Goal: Task Accomplishment & Management: Use online tool/utility

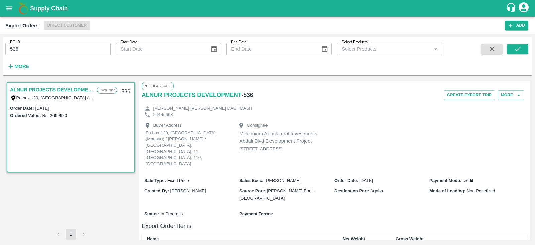
scroll to position [152, 0]
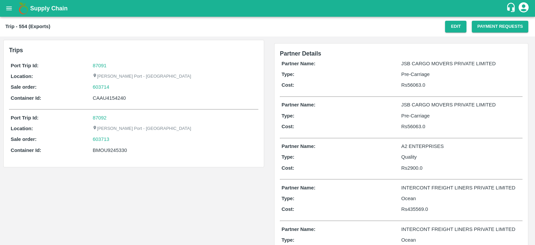
click at [3, 12] on button "open drawer" at bounding box center [8, 8] width 15 height 15
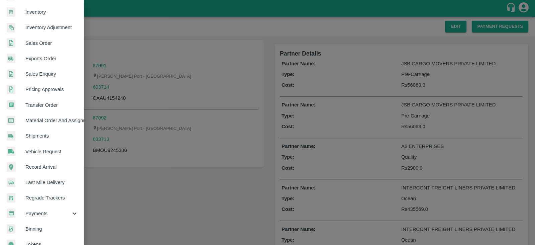
scroll to position [136, 0]
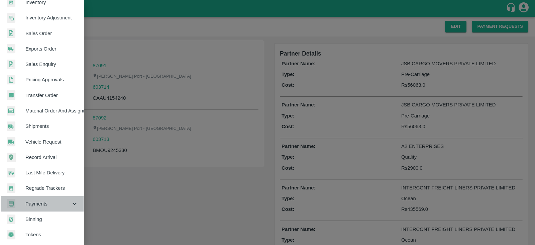
click at [57, 205] on div "Payments" at bounding box center [42, 203] width 84 height 15
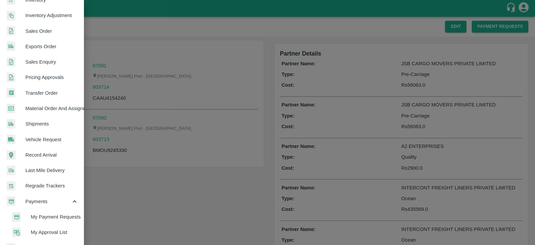
click at [65, 213] on span "My Payment Requests" at bounding box center [55, 216] width 48 height 7
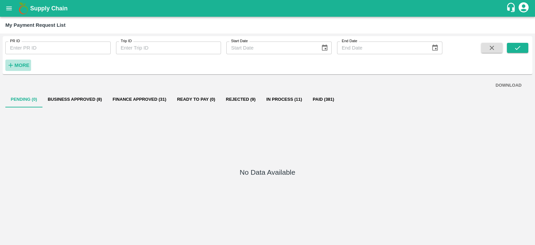
click at [27, 67] on strong "More" at bounding box center [21, 65] width 15 height 5
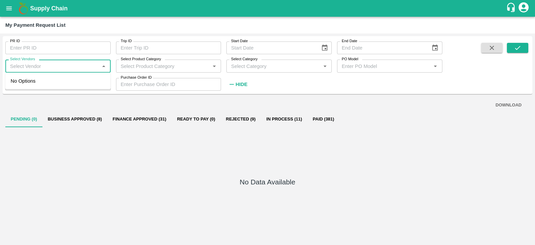
click at [37, 67] on input "Select Vendors" at bounding box center [52, 66] width 90 height 9
click at [55, 77] on div "MAERSK A/S-Transporter" at bounding box center [57, 80] width 105 height 11
type input "MAERSK A/S-Transporter"
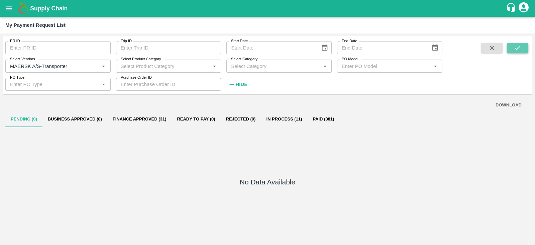
click at [518, 46] on icon "submit" at bounding box center [517, 47] width 7 height 7
click at [152, 119] on button "Finance Approved (15)" at bounding box center [139, 119] width 65 height 16
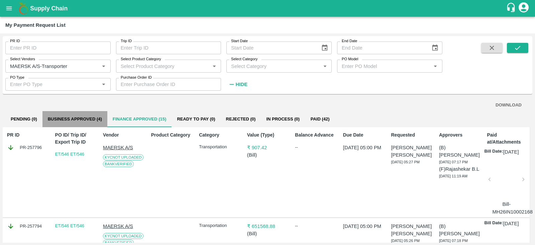
click at [92, 114] on button "Business Approved (4)" at bounding box center [74, 119] width 65 height 16
